Goal: Check status: Check status

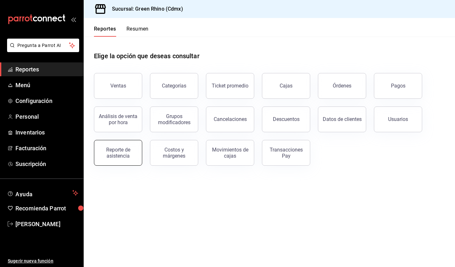
click at [126, 154] on div "Reporte de asistencia" at bounding box center [118, 153] width 40 height 12
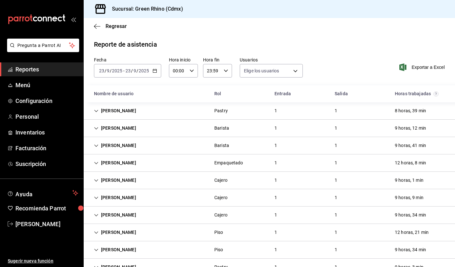
type input "f8022b70-5bb2-4305-8a83-63c23ebe3328,2decd43a-4e59-41c2-b92d-fd58afb626d8,939c5…"
click at [157, 72] on div "2025-09-23 23 / 9 / 2025 - 2025-09-23 23 / 9 / 2025" at bounding box center [127, 71] width 67 height 14
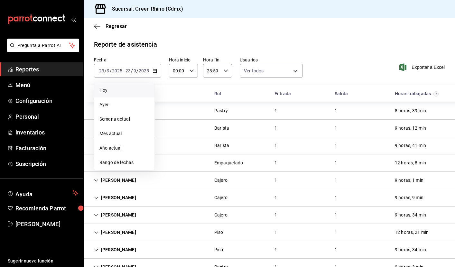
click at [133, 91] on span "Hoy" at bounding box center [124, 90] width 50 height 7
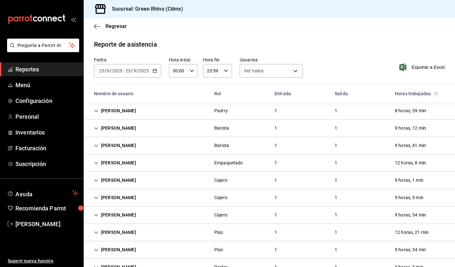
click at [154, 72] on icon "button" at bounding box center [154, 70] width 5 height 5
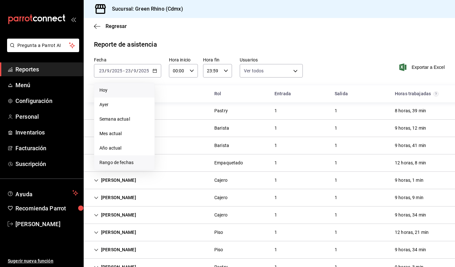
click at [123, 162] on span "Rango de fechas" at bounding box center [124, 162] width 50 height 7
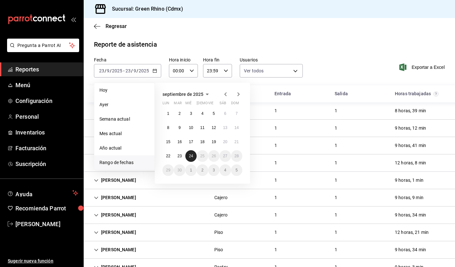
click at [192, 156] on abbr "24" at bounding box center [191, 156] width 4 height 5
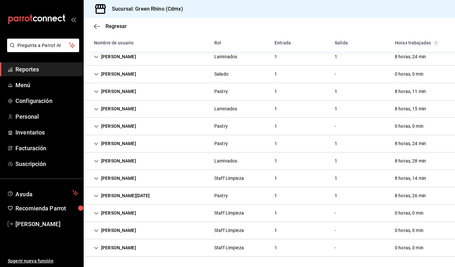
scroll to position [262, 0]
click at [99, 245] on div "[PERSON_NAME]" at bounding box center [115, 248] width 52 height 12
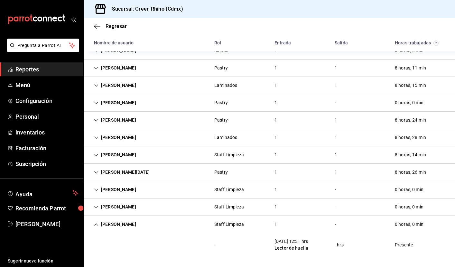
scroll to position [286, 0]
click at [98, 223] on icon "Cell" at bounding box center [96, 224] width 5 height 5
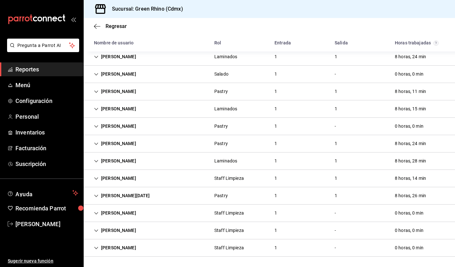
scroll to position [262, 0]
click at [96, 231] on icon "Cell" at bounding box center [96, 230] width 5 height 5
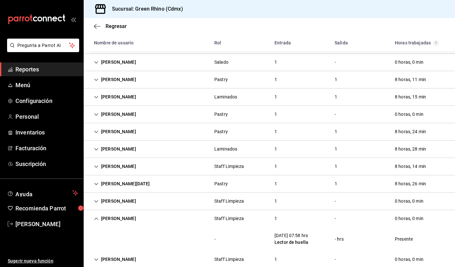
scroll to position [281, 0]
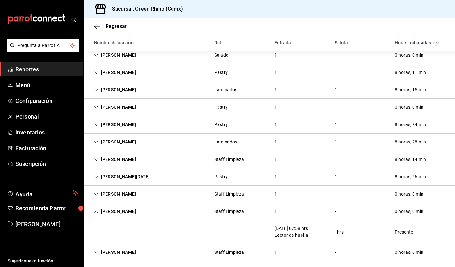
click at [96, 209] on div "[PERSON_NAME]" at bounding box center [115, 211] width 52 height 12
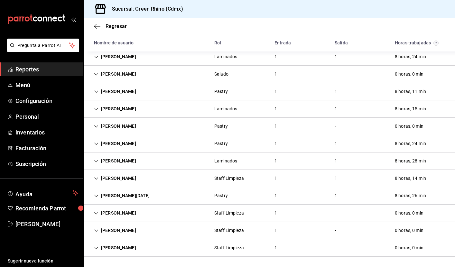
click at [96, 211] on icon "Cell" at bounding box center [96, 213] width 5 height 5
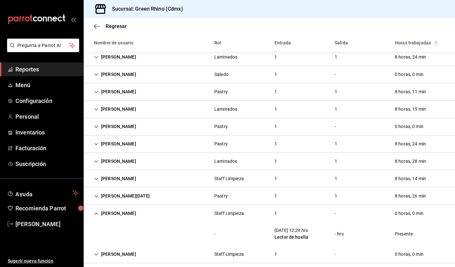
click at [96, 211] on div "[PERSON_NAME]" at bounding box center [115, 213] width 52 height 12
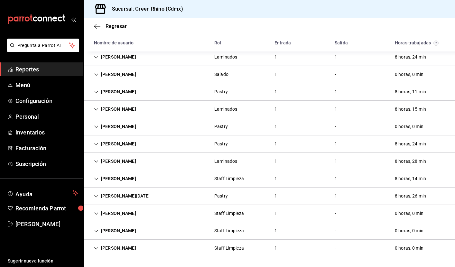
click at [95, 178] on icon "Cell" at bounding box center [96, 178] width 4 height 2
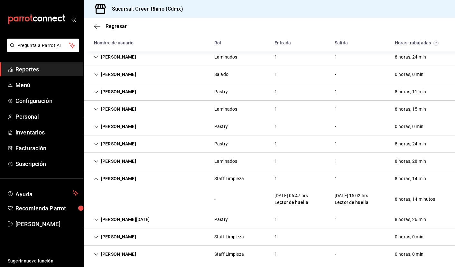
click at [95, 178] on icon "Cell" at bounding box center [96, 179] width 5 height 5
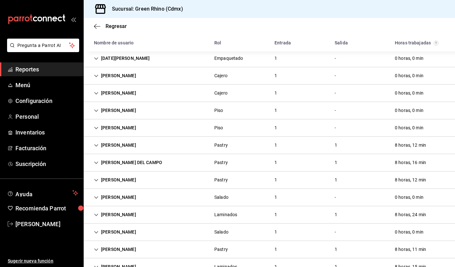
scroll to position [105, 0]
